Goal: Information Seeking & Learning: Check status

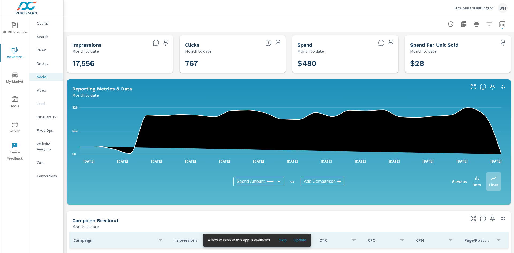
click at [485, 8] on p "Flow Subaru Burlington" at bounding box center [473, 8] width 39 height 5
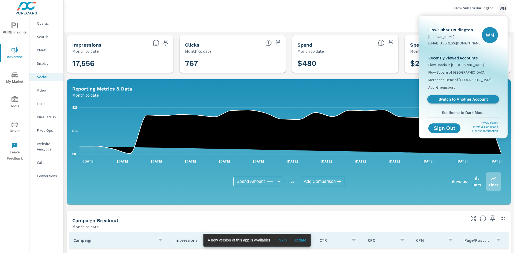
click at [460, 101] on span "Switch to Another Account" at bounding box center [463, 99] width 66 height 5
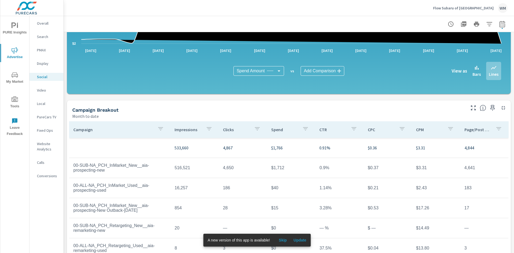
scroll to position [77, 0]
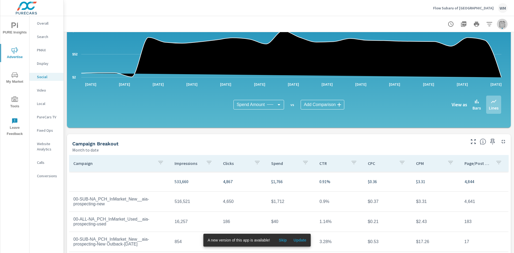
click at [503, 24] on button "button" at bounding box center [502, 24] width 11 height 11
select select "Month to date"
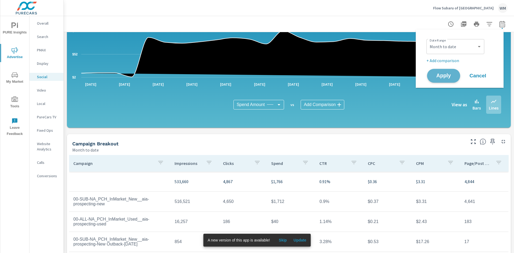
click at [443, 77] on span "Apply" at bounding box center [444, 75] width 22 height 5
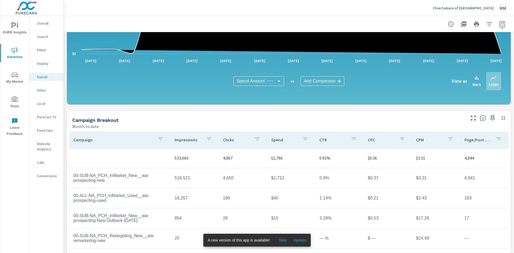
scroll to position [130, 0]
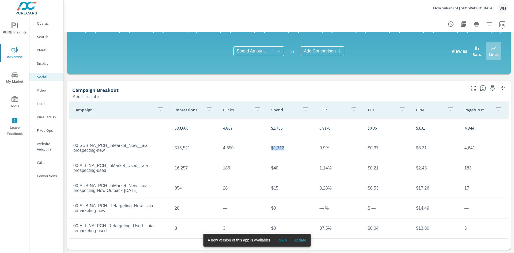
drag, startPoint x: 279, startPoint y: 149, endPoint x: 267, endPoint y: 150, distance: 12.1
click at [267, 150] on td "$1,712" at bounding box center [291, 147] width 48 height 13
copy td "$1,712"
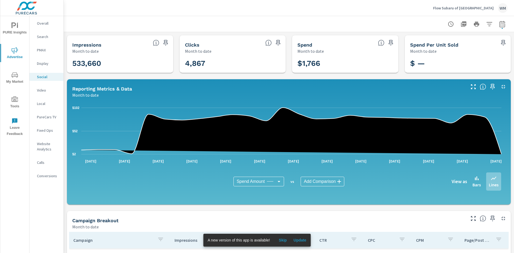
click at [477, 5] on div "Flow Subaru of Charlottesville WM" at bounding box center [470, 8] width 74 height 10
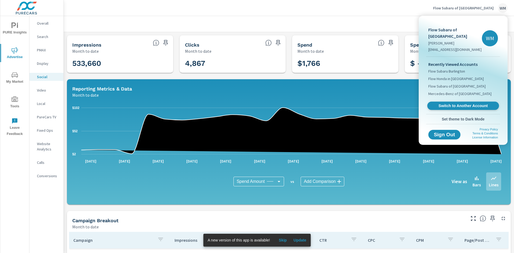
click at [484, 106] on span "Switch to Another Account" at bounding box center [463, 105] width 66 height 5
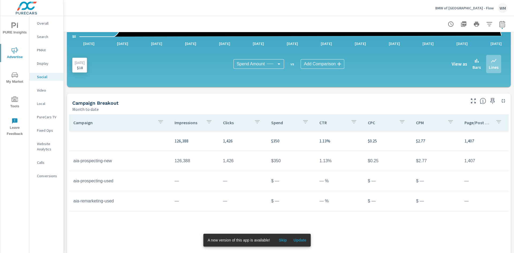
scroll to position [130, 0]
